Goal: Check status: Check status

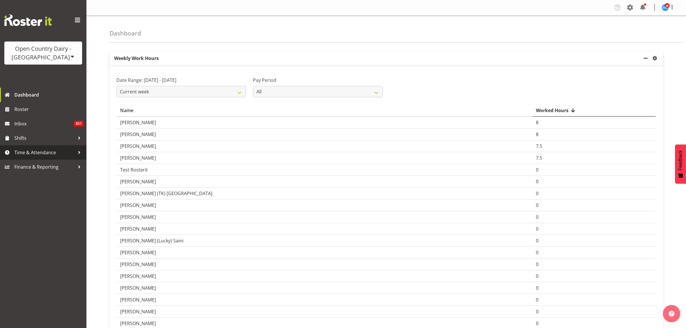
click at [38, 151] on span "Time & Attendance" at bounding box center [44, 152] width 61 height 9
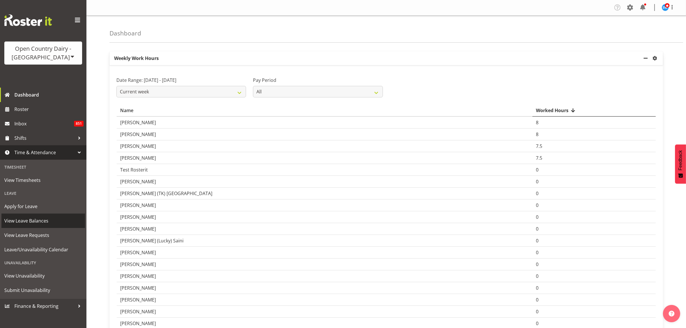
click at [40, 223] on span "View Leave Balances" at bounding box center [43, 221] width 78 height 9
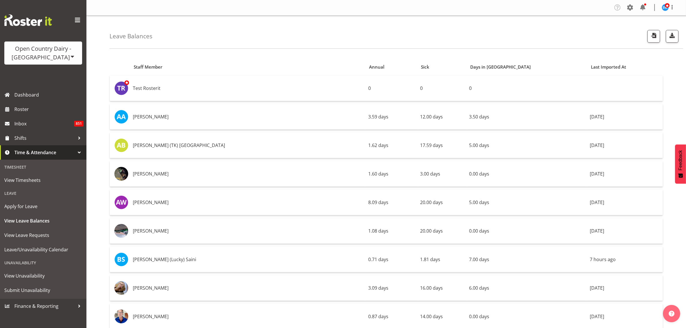
click at [505, 32] on div "Leave Balances" at bounding box center [397, 32] width 574 height 33
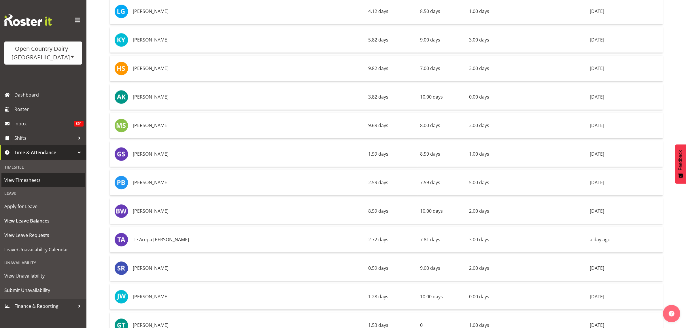
click at [27, 179] on span "View Timesheets" at bounding box center [43, 180] width 78 height 9
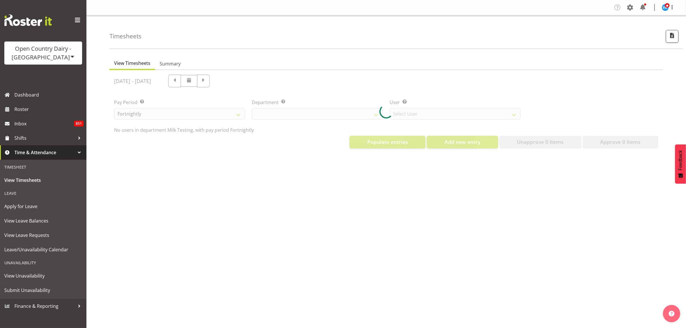
select select "733"
select select "7414"
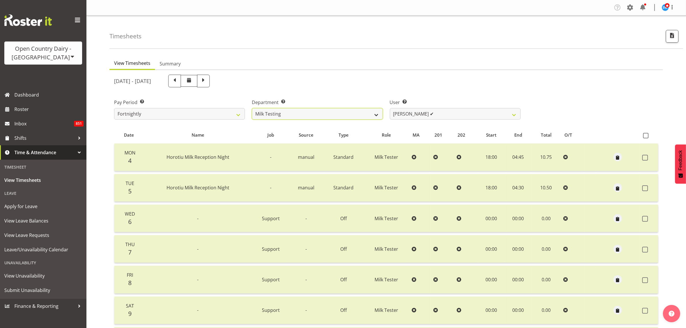
click at [376, 113] on select "701 702 703 704 705 706 707 708 709 710 711 712 713 714 715 716 717 718 719 720" at bounding box center [317, 114] width 131 height 12
select select "880"
click at [252, 108] on select "701 702 703 704 705 706 707 708 709 710 711 712 713 714 715 716 717 718 719 720" at bounding box center [317, 114] width 131 height 12
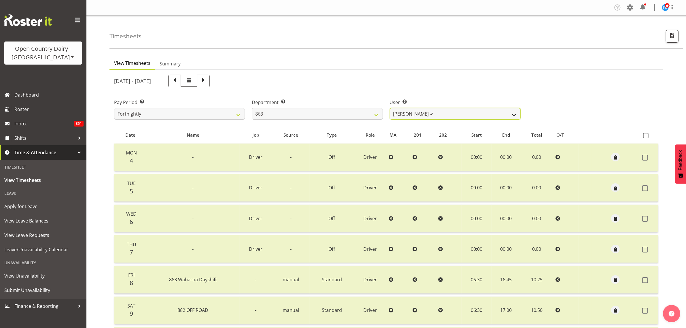
click at [519, 113] on select "Billy Walters ✔ Glyn Spiller ✔ Mike Paki ✔ Paul Bunyan ✔" at bounding box center [455, 114] width 131 height 12
select select "11250"
click at [390, 108] on select "Billy Walters ✔ Glyn Spiller ✔ Mike Paki ✔ Paul Bunyan ✔" at bounding box center [455, 114] width 131 height 12
